Goal: Task Accomplishment & Management: Complete application form

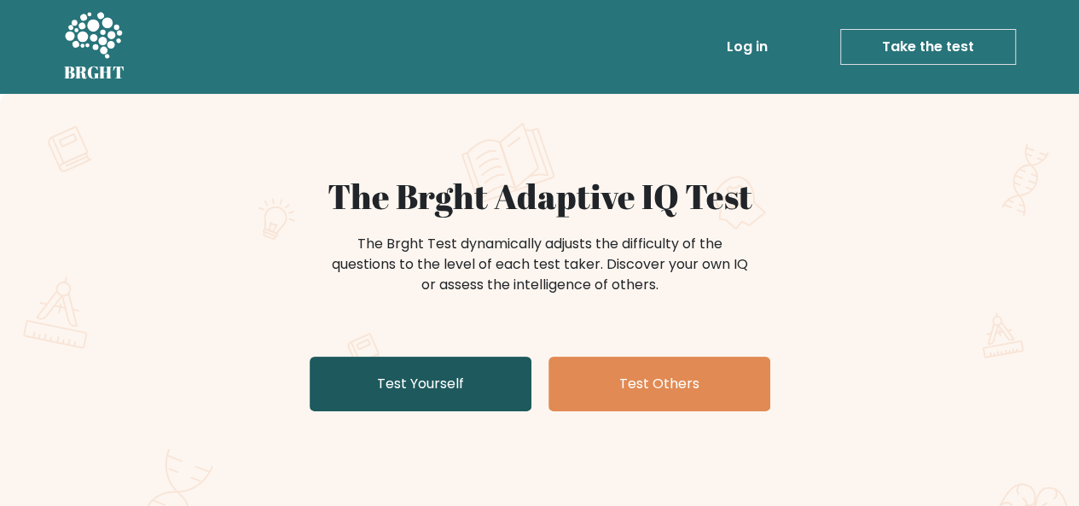
click at [448, 374] on link "Test Yourself" at bounding box center [421, 384] width 222 height 55
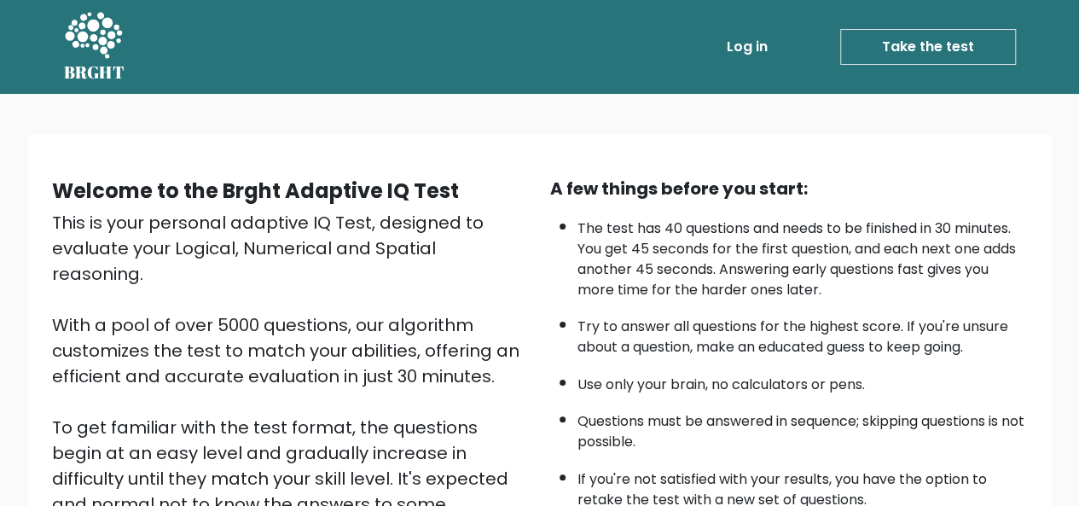
scroll to position [275, 0]
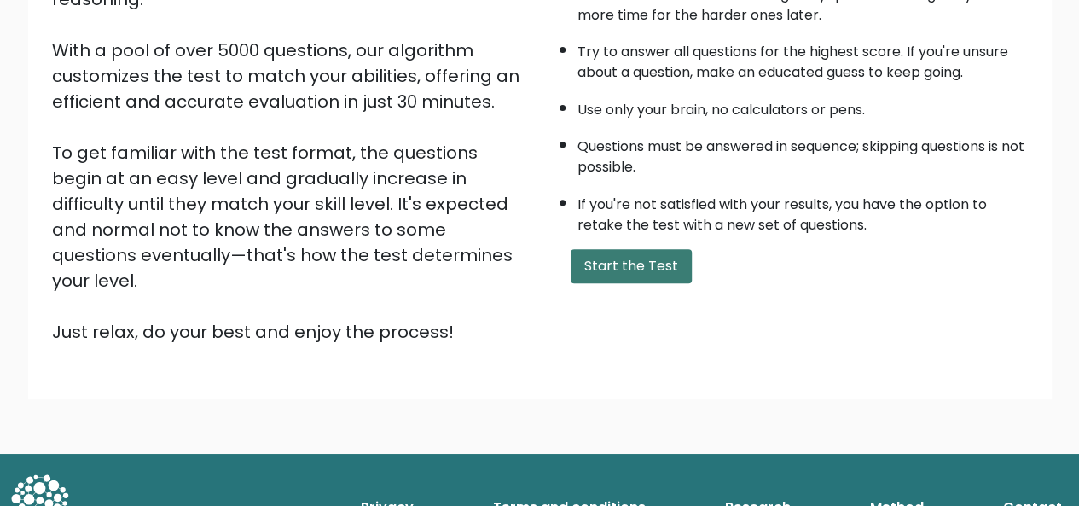
click at [612, 269] on button "Start the Test" at bounding box center [631, 266] width 121 height 34
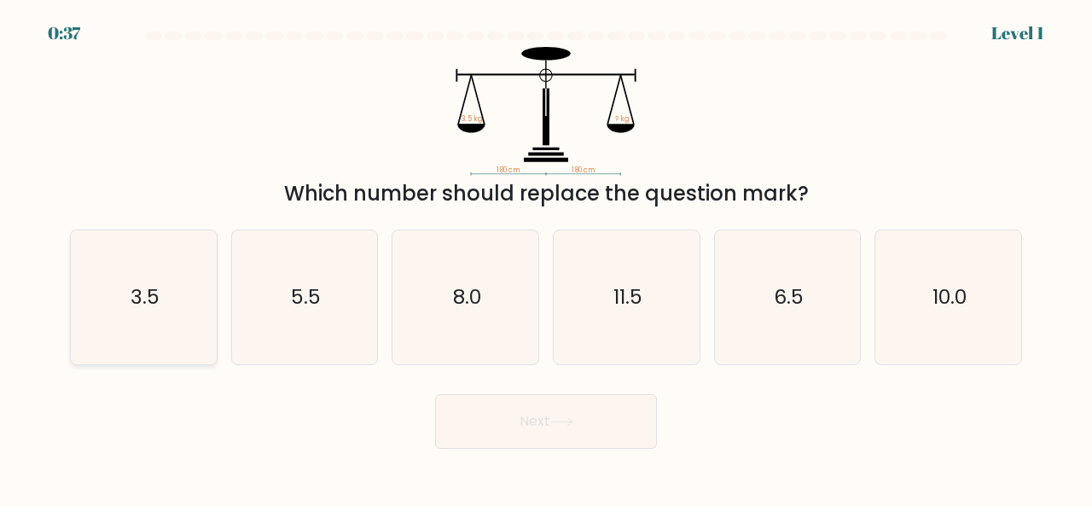
click at [163, 295] on icon "3.5" at bounding box center [144, 297] width 134 height 134
click at [546, 258] on input "a. 3.5" at bounding box center [546, 255] width 1 height 4
radio input "true"
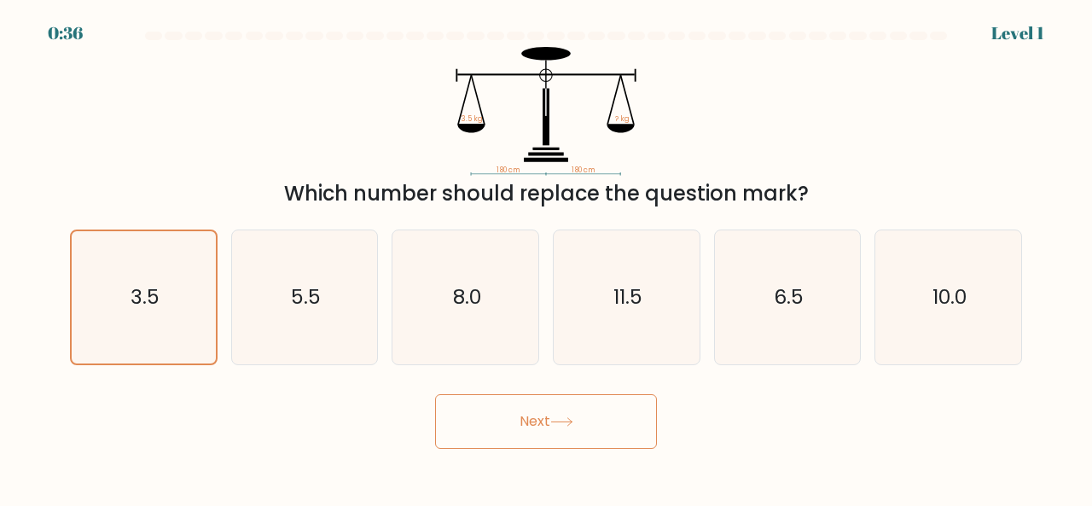
click at [590, 434] on button "Next" at bounding box center [546, 421] width 222 height 55
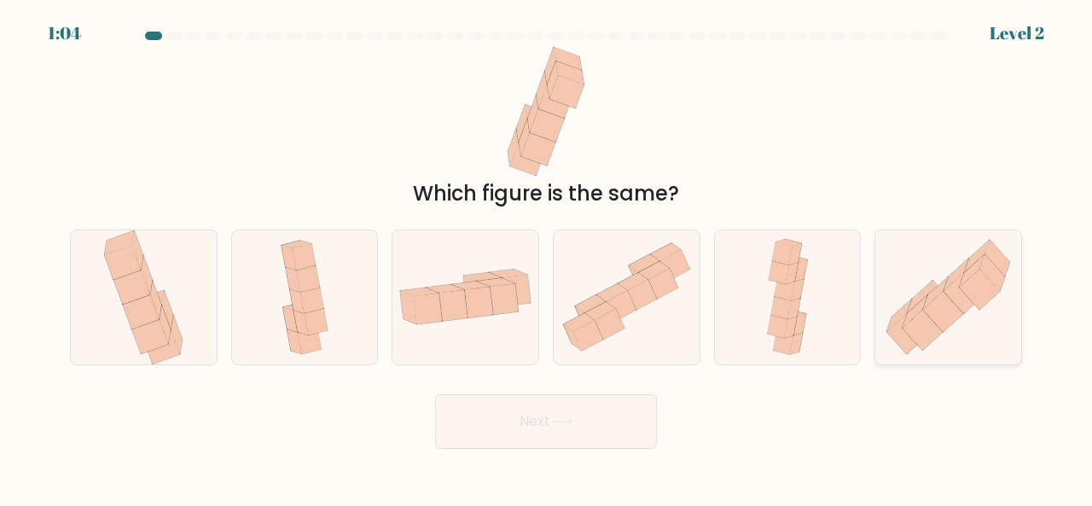
click at [912, 334] on icon at bounding box center [923, 330] width 40 height 40
click at [547, 258] on input "f." at bounding box center [546, 255] width 1 height 4
radio input "true"
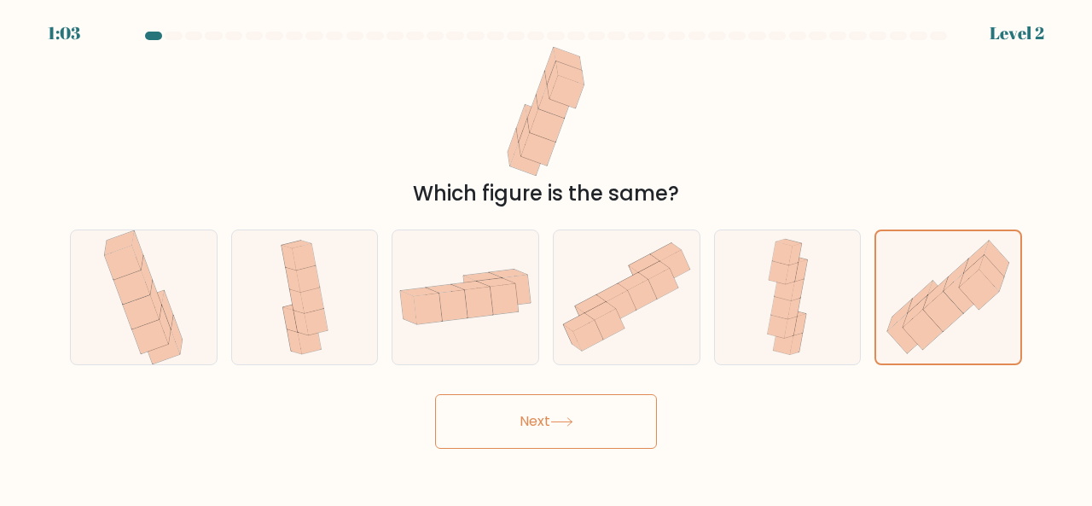
click at [549, 418] on button "Next" at bounding box center [546, 421] width 222 height 55
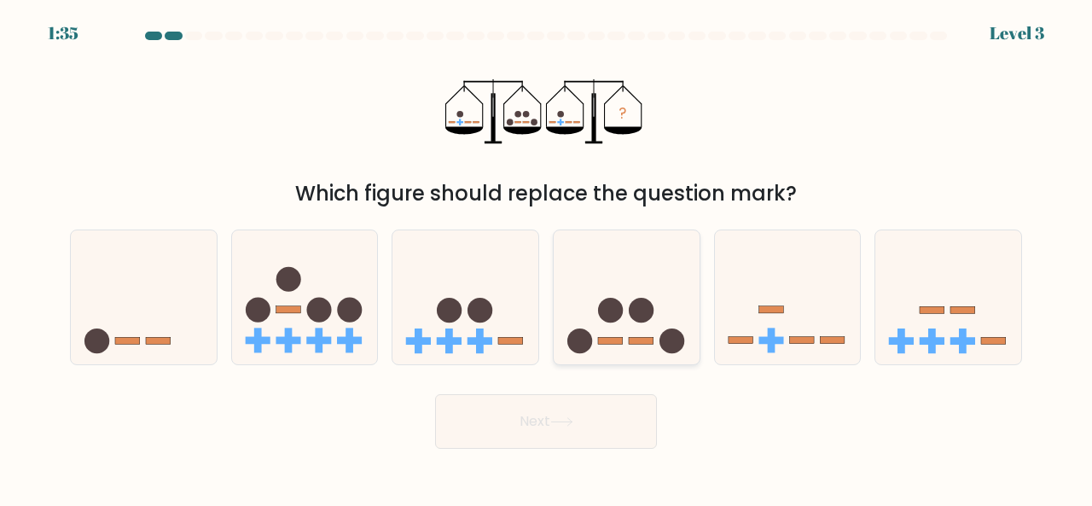
click at [623, 349] on icon at bounding box center [627, 296] width 146 height 120
click at [547, 258] on input "d." at bounding box center [546, 255] width 1 height 4
radio input "true"
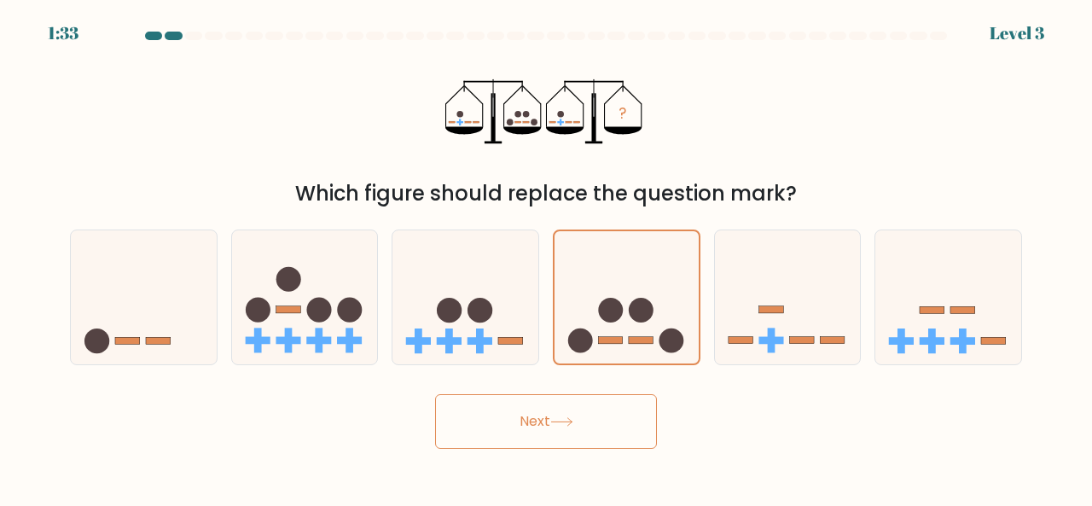
click at [590, 427] on button "Next" at bounding box center [546, 421] width 222 height 55
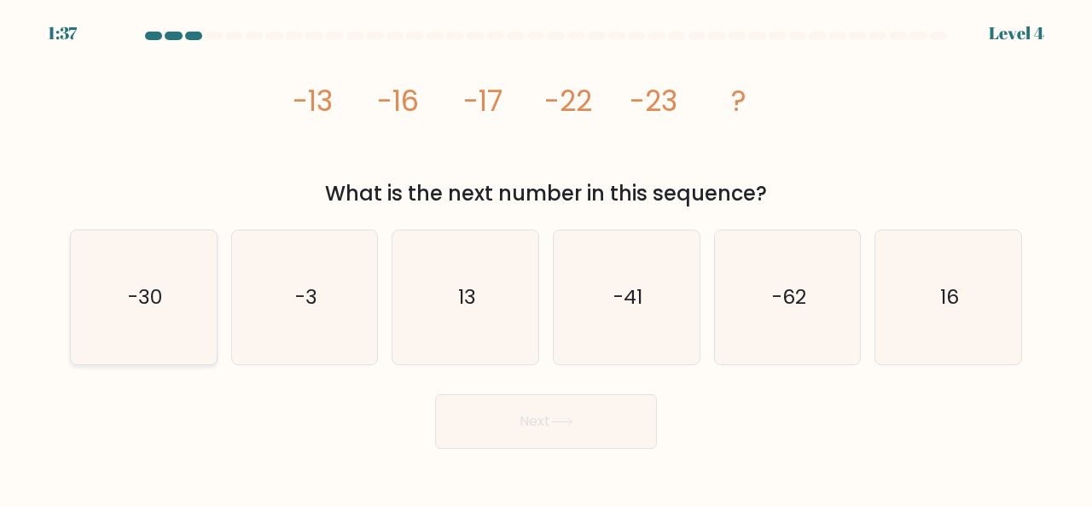
click at [160, 253] on icon "-30" at bounding box center [144, 297] width 134 height 134
click at [546, 253] on input "a. -30" at bounding box center [546, 255] width 1 height 4
radio input "true"
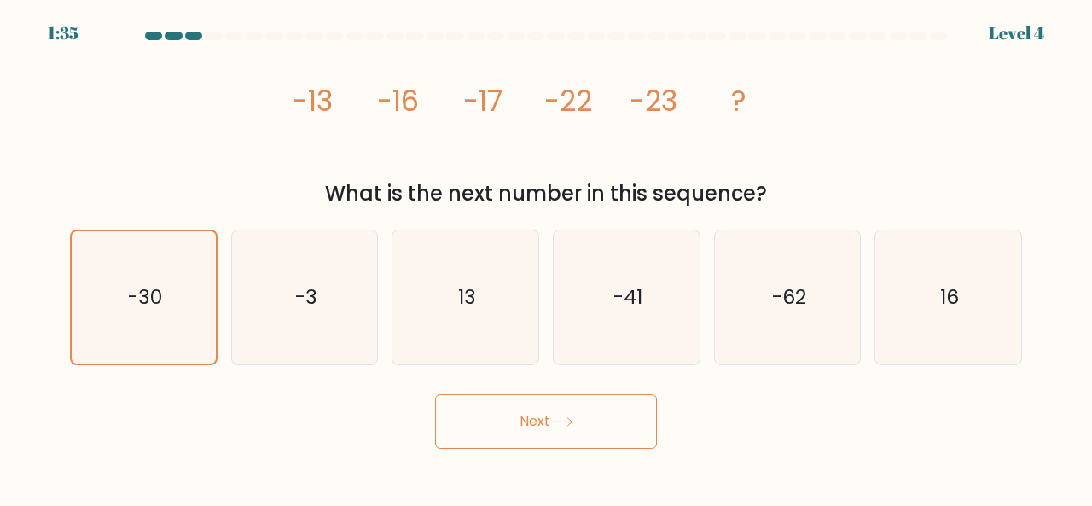
click at [461, 402] on button "Next" at bounding box center [546, 421] width 222 height 55
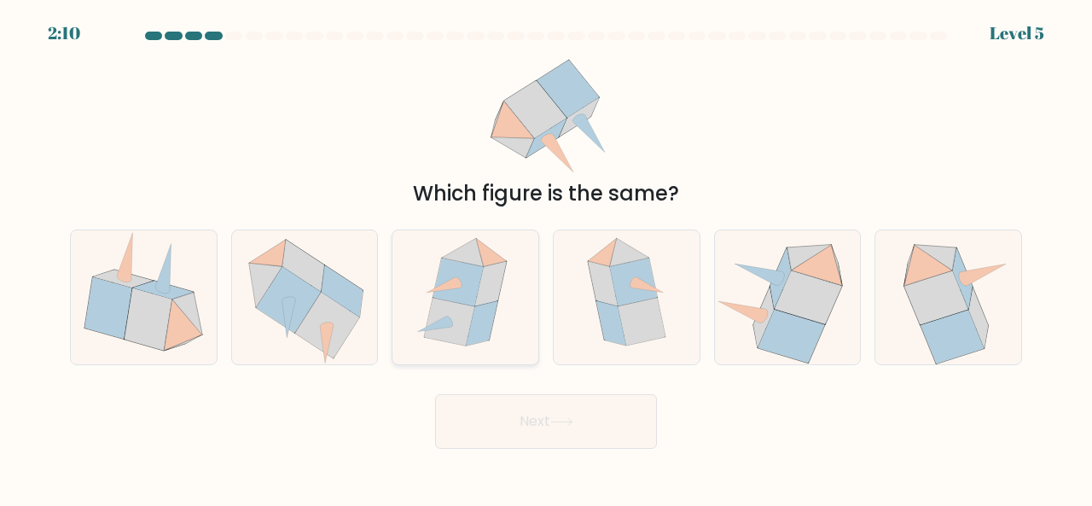
click at [479, 293] on icon at bounding box center [491, 283] width 32 height 44
click at [546, 258] on input "c." at bounding box center [546, 255] width 1 height 4
radio input "true"
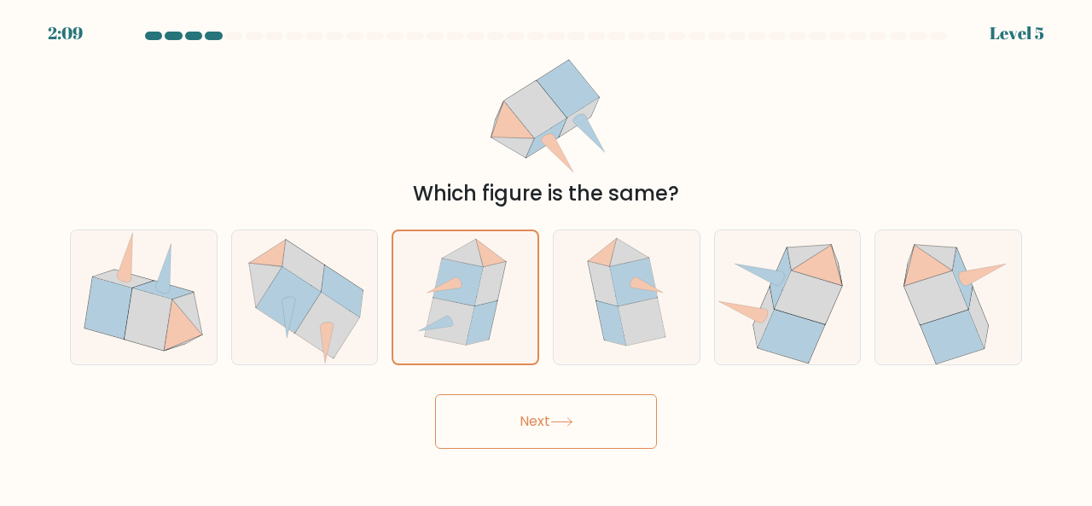
click at [516, 421] on button "Next" at bounding box center [546, 421] width 222 height 55
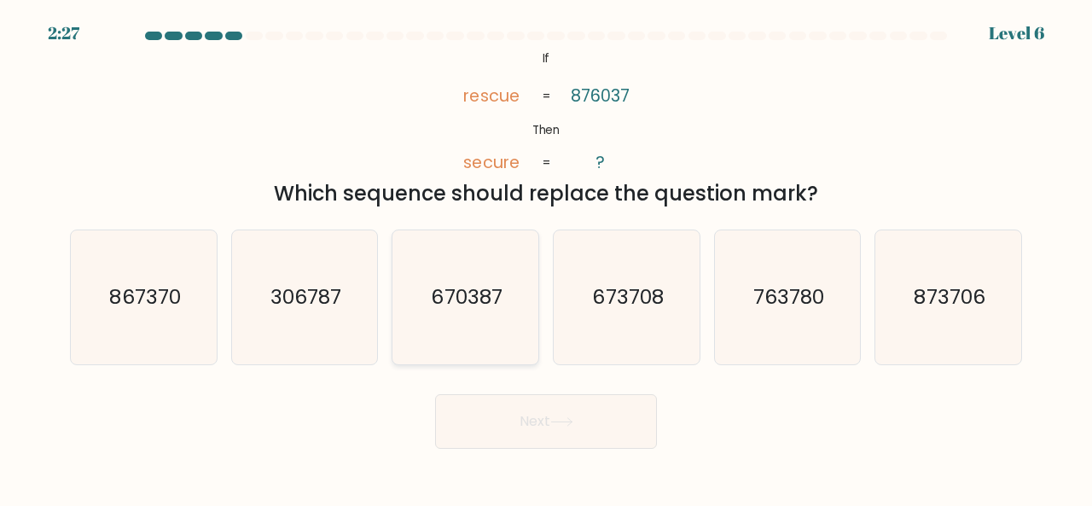
click at [471, 310] on text "670387" at bounding box center [467, 296] width 71 height 28
click at [546, 258] on input "c. 670387" at bounding box center [546, 255] width 1 height 4
radio input "true"
click at [498, 434] on button "Next" at bounding box center [546, 421] width 222 height 55
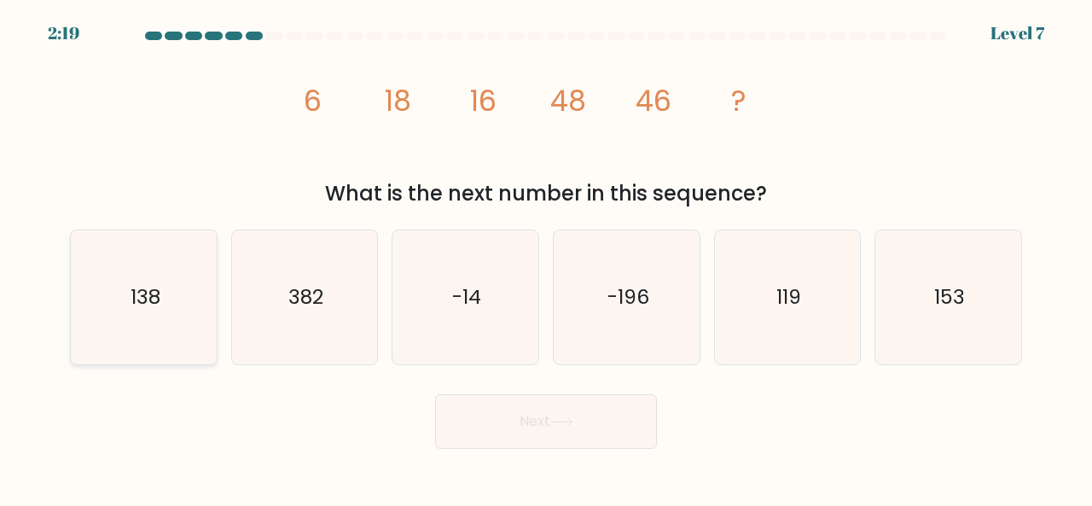
click at [176, 306] on icon "138" at bounding box center [144, 297] width 134 height 134
click at [546, 258] on input "a. 138" at bounding box center [546, 255] width 1 height 4
radio input "true"
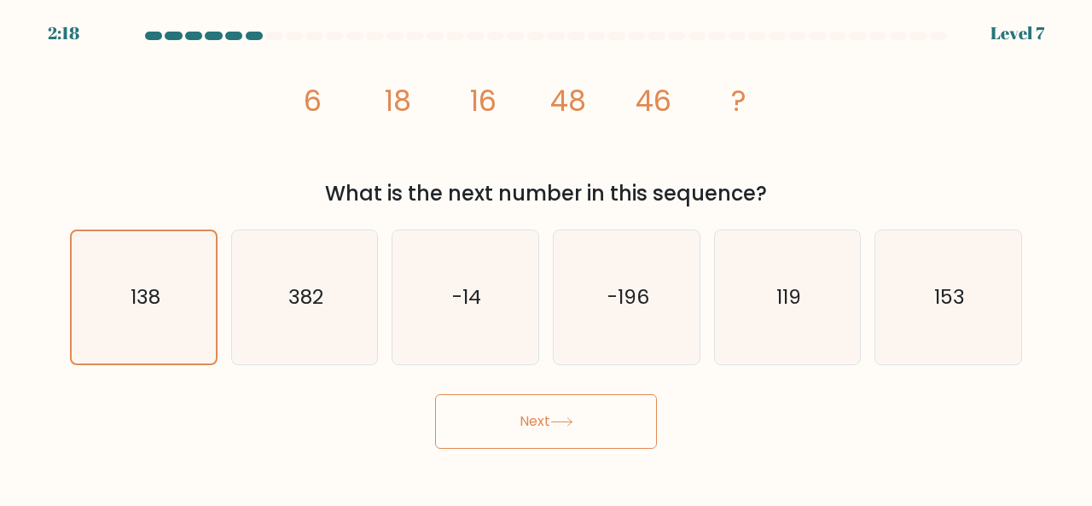
click at [485, 398] on button "Next" at bounding box center [546, 421] width 222 height 55
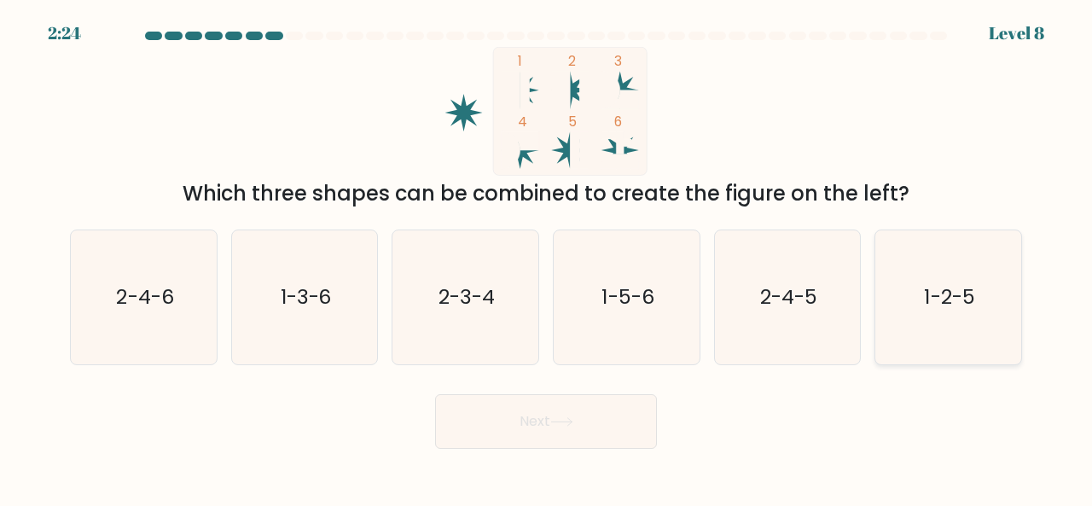
click at [1006, 292] on icon "1-2-5" at bounding box center [948, 297] width 134 height 134
click at [547, 258] on input "f. 1-2-5" at bounding box center [546, 255] width 1 height 4
radio input "true"
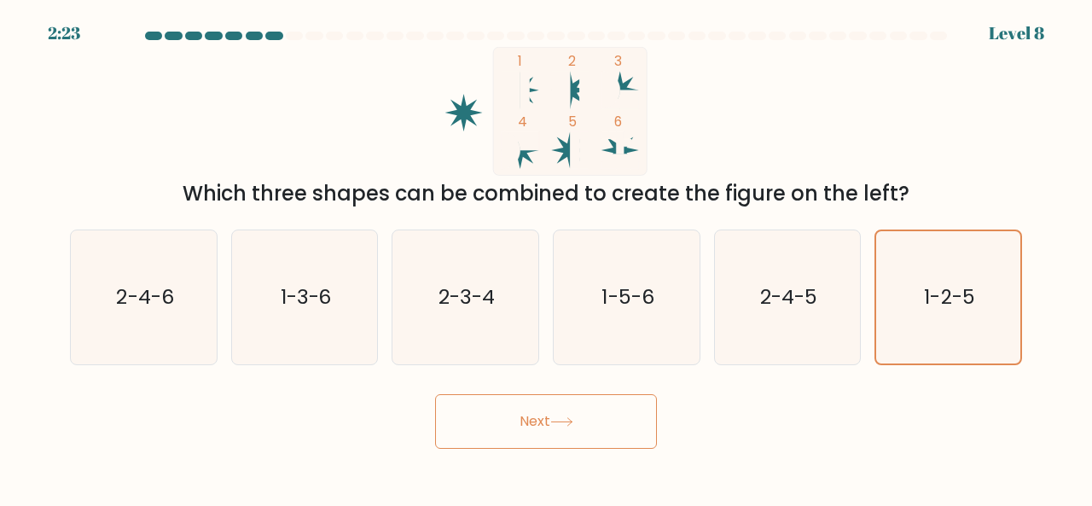
click at [594, 422] on button "Next" at bounding box center [546, 421] width 222 height 55
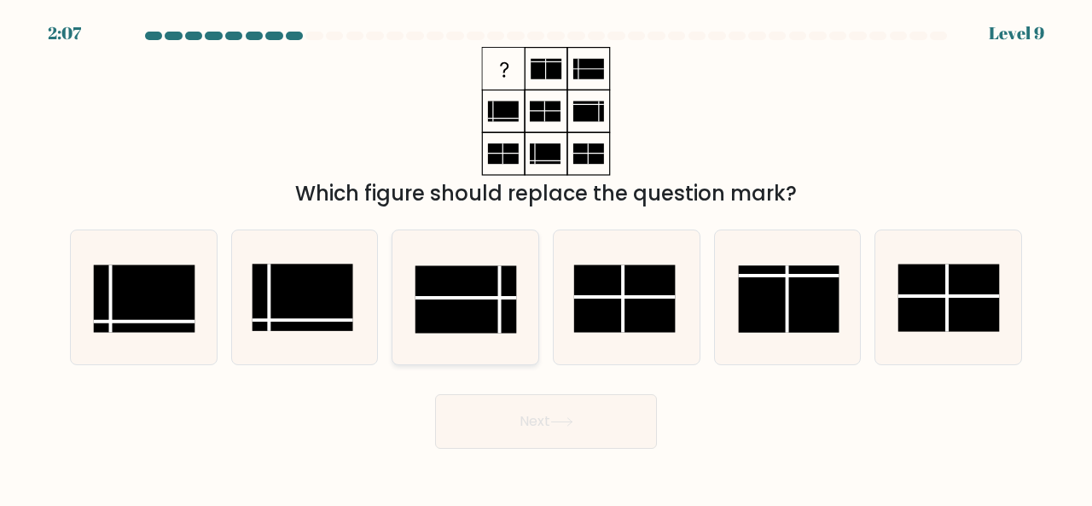
click at [519, 293] on icon at bounding box center [465, 297] width 134 height 134
click at [546, 258] on input "c." at bounding box center [546, 255] width 1 height 4
radio input "true"
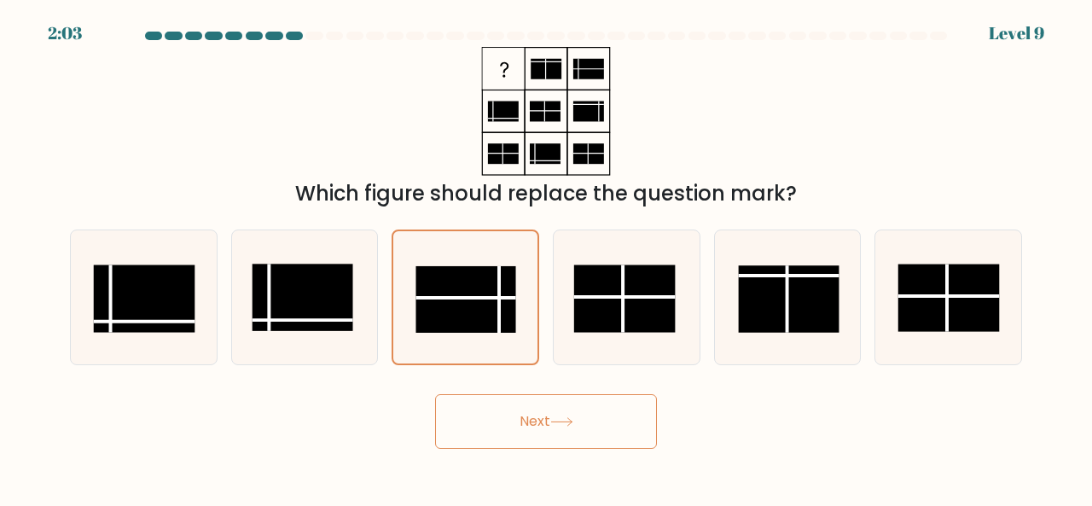
click at [508, 419] on button "Next" at bounding box center [546, 421] width 222 height 55
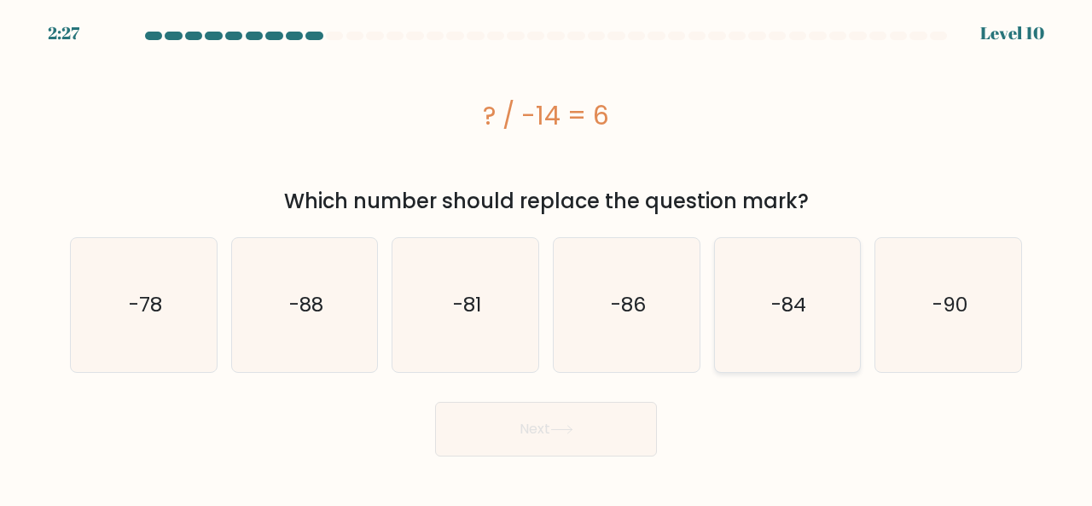
click at [763, 280] on icon "-84" at bounding box center [788, 305] width 134 height 134
click at [547, 258] on input "e. -84" at bounding box center [546, 255] width 1 height 4
radio input "true"
click at [509, 446] on button "Next" at bounding box center [546, 429] width 222 height 55
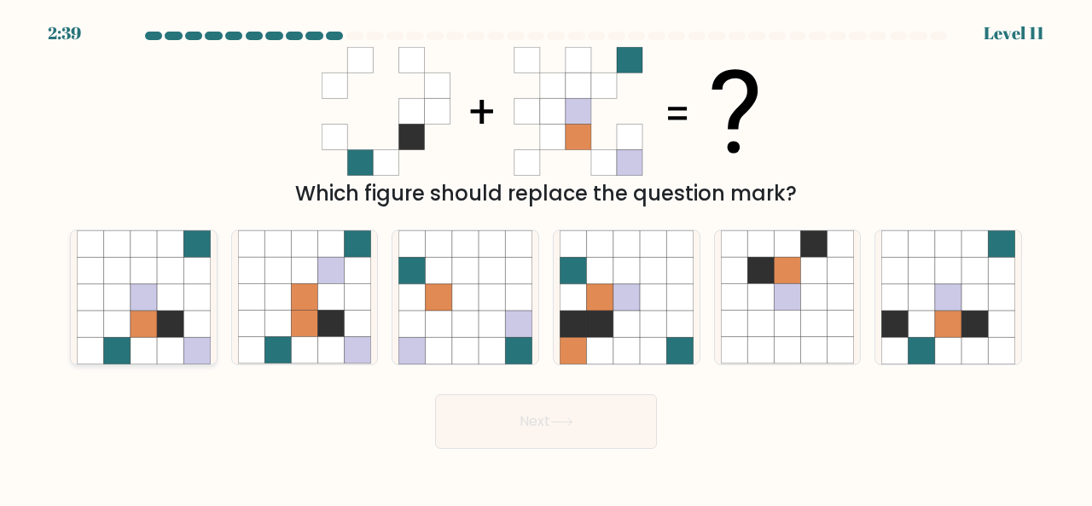
click at [159, 327] on icon at bounding box center [170, 324] width 26 height 26
click at [546, 258] on input "a." at bounding box center [546, 255] width 1 height 4
radio input "true"
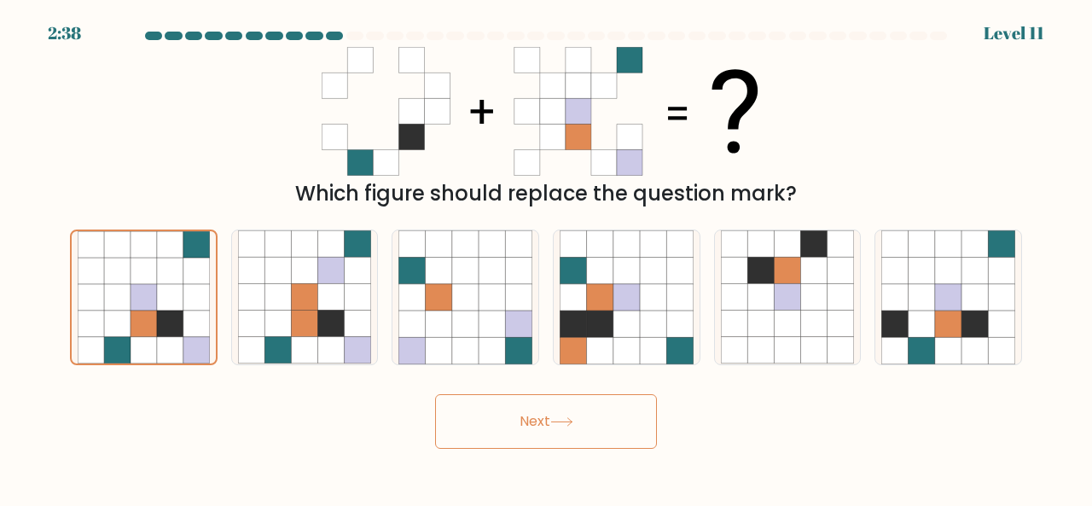
click at [537, 419] on button "Next" at bounding box center [546, 421] width 222 height 55
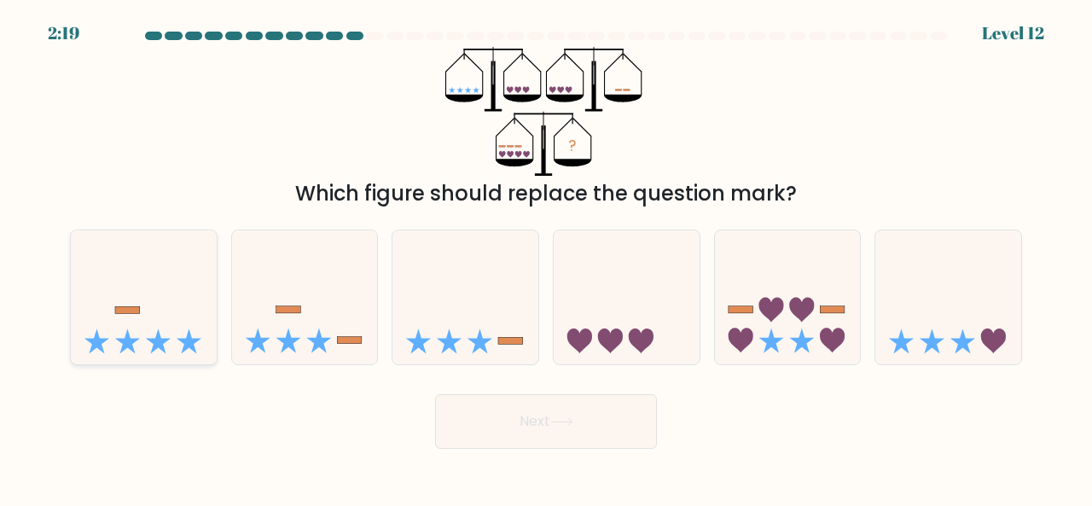
click at [125, 333] on icon at bounding box center [144, 296] width 146 height 120
click at [546, 258] on input "a." at bounding box center [546, 255] width 1 height 4
radio input "true"
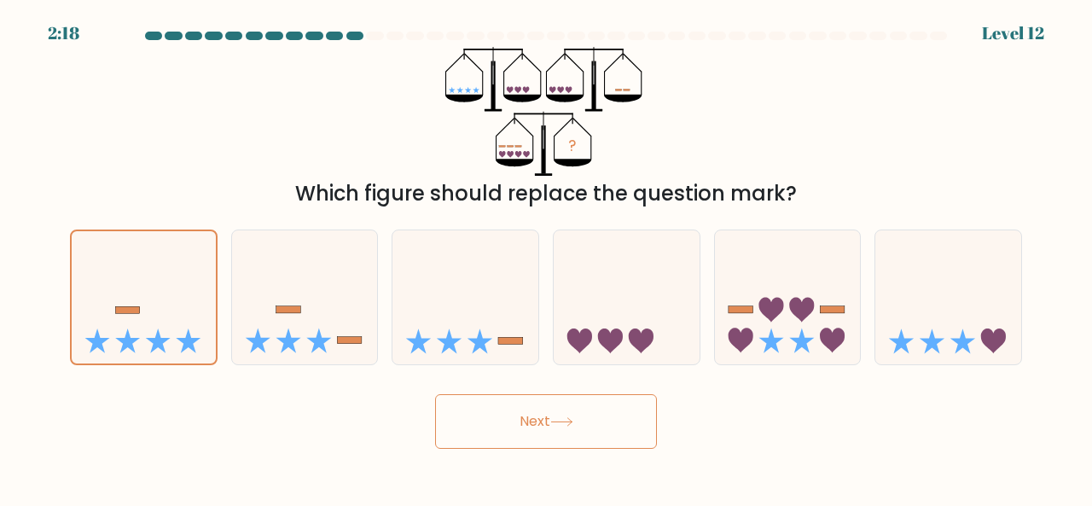
click at [527, 417] on button "Next" at bounding box center [546, 421] width 222 height 55
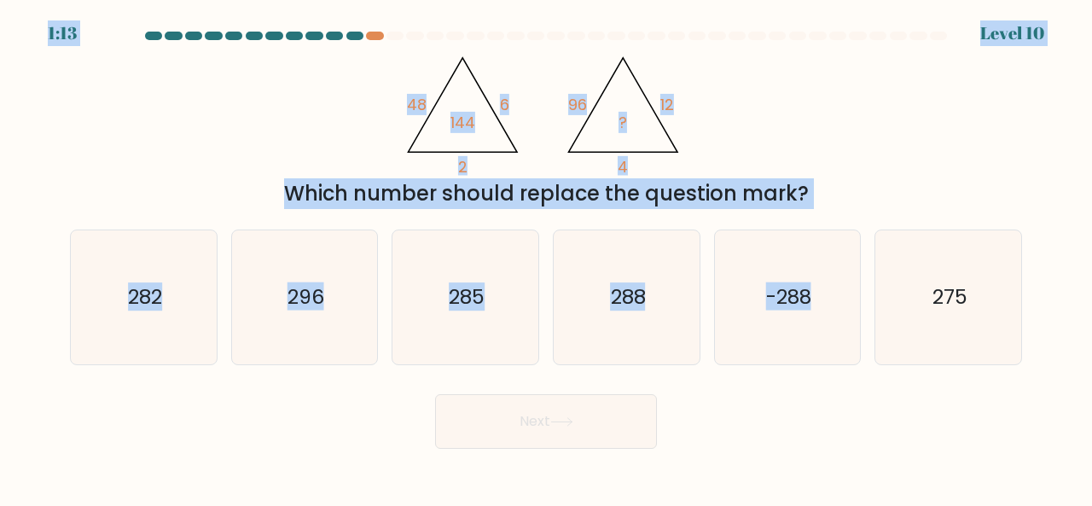
drag, startPoint x: 839, startPoint y: 224, endPoint x: 667, endPoint y: -74, distance: 344.0
click at [667, 0] on html "1:13 Level 10" at bounding box center [546, 253] width 1092 height 506
click at [800, 134] on div "@import url('https://fonts.googleapis.com/css?family=Abril+Fatface:400,100,100i…" at bounding box center [546, 128] width 972 height 162
drag, startPoint x: 800, startPoint y: 134, endPoint x: 659, endPoint y: 73, distance: 154.0
click at [659, 73] on icon "@import url('https://fonts.googleapis.com/css?family=Abril+Fatface:400,100,100i…" at bounding box center [545, 111] width 295 height 129
